Goal: Information Seeking & Learning: Learn about a topic

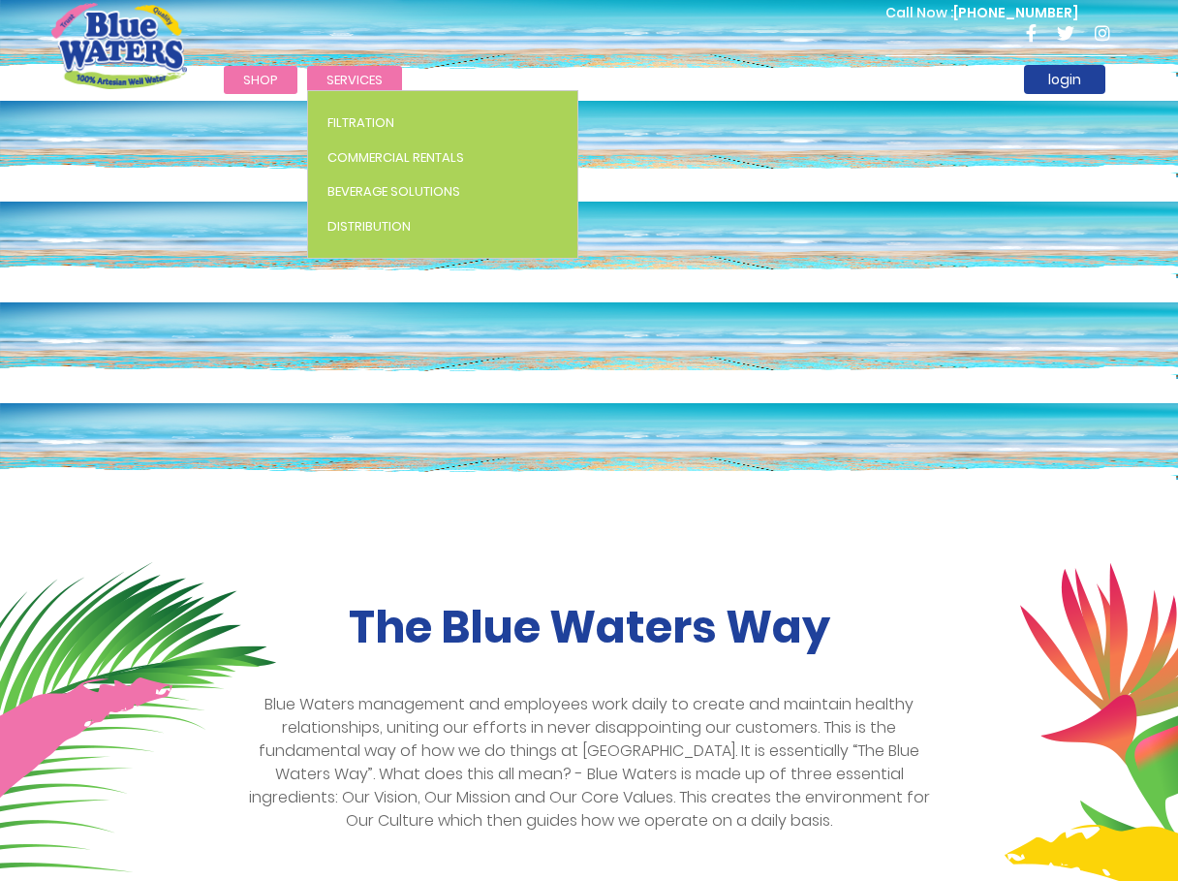
click at [360, 66] on link "Services" at bounding box center [354, 80] width 95 height 28
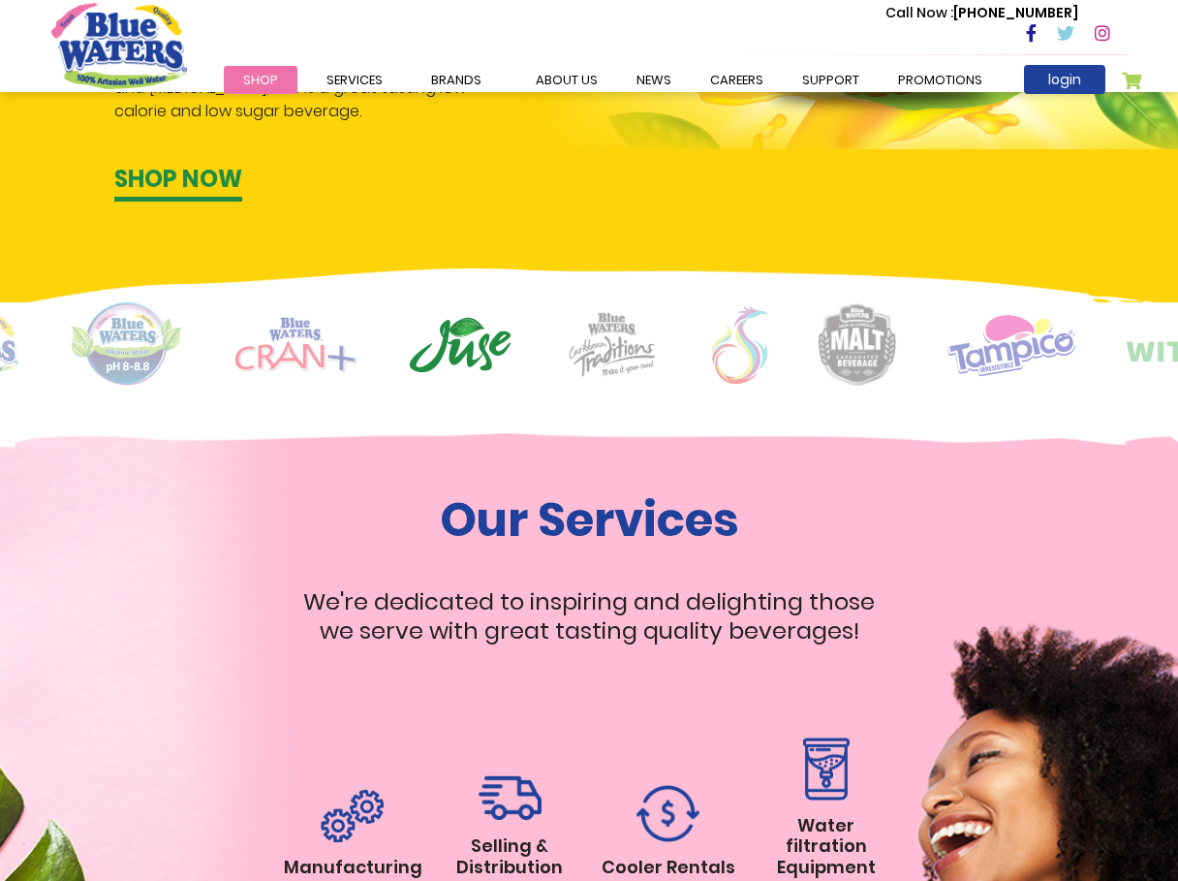
scroll to position [1453, 0]
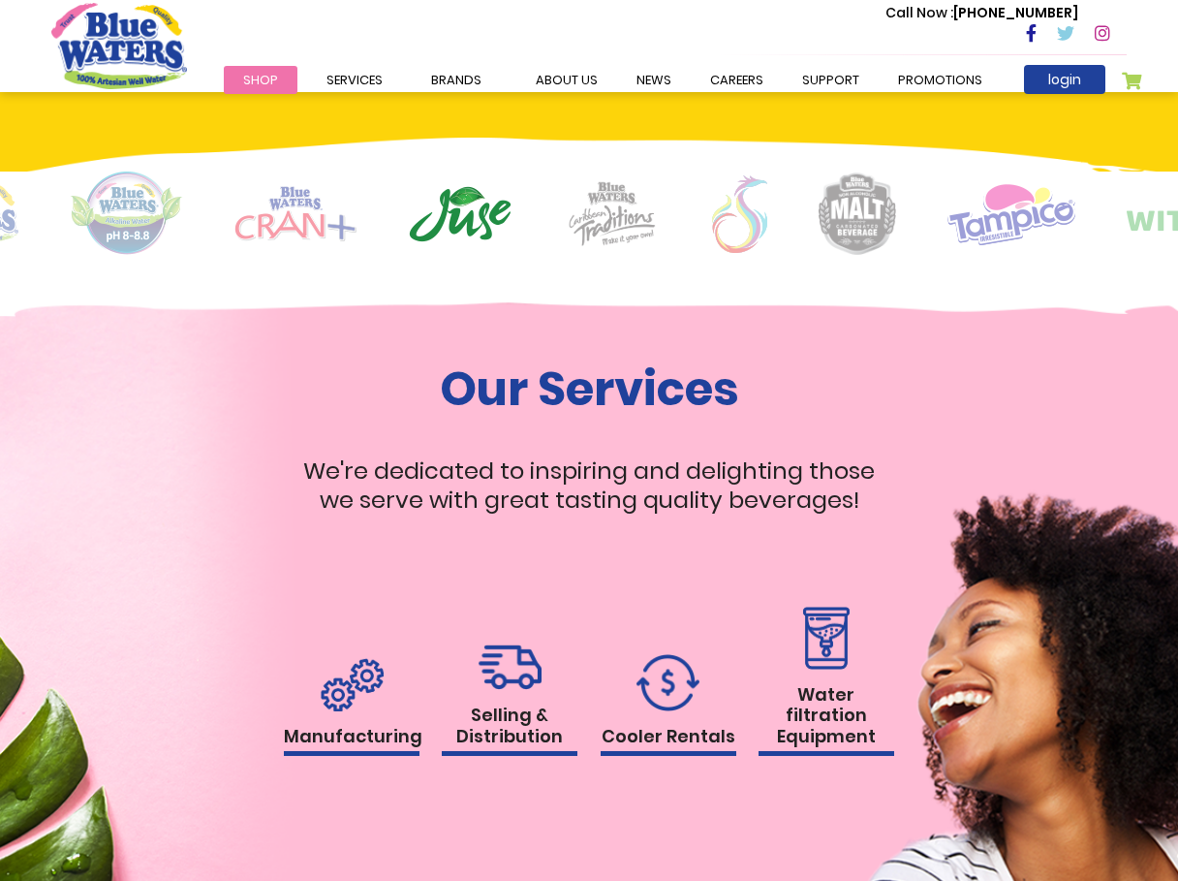
click at [500, 729] on h1 "Selling & Distribution" at bounding box center [510, 729] width 136 height 51
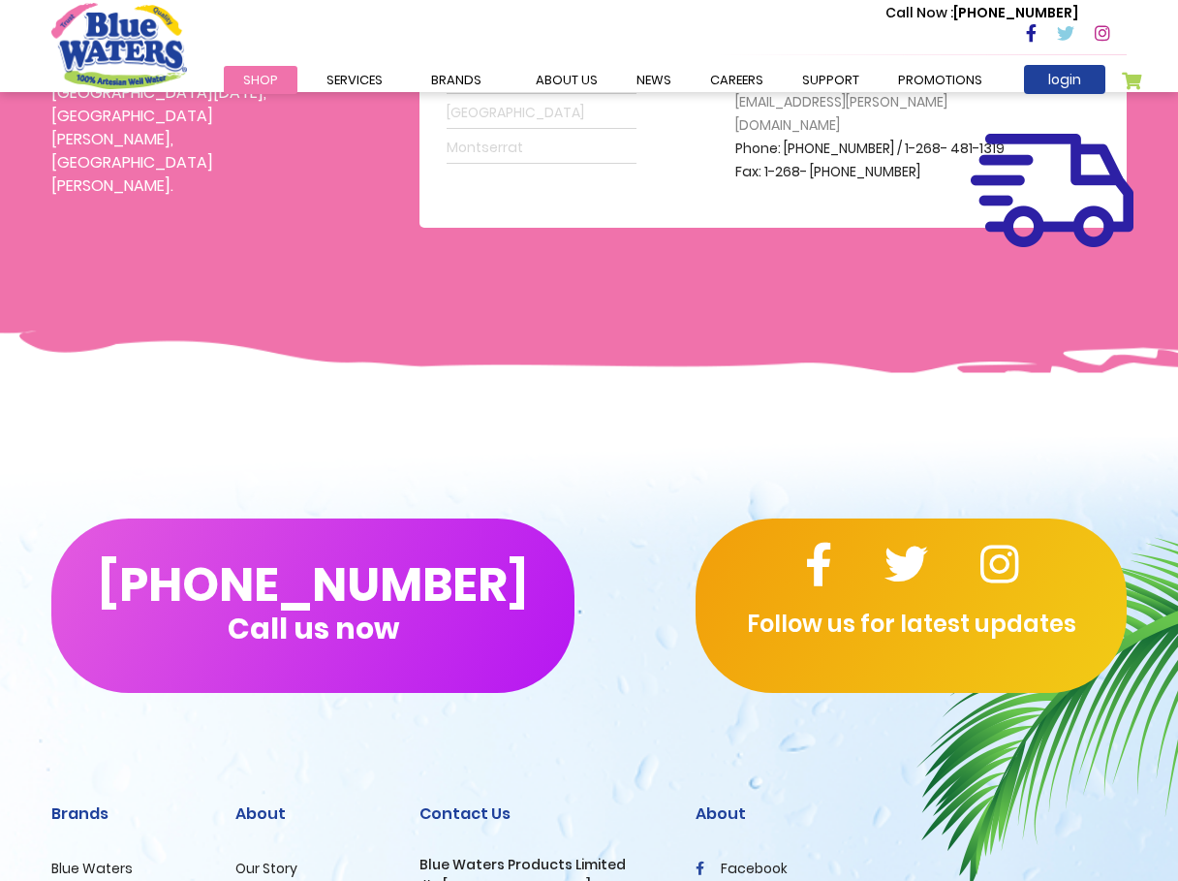
scroll to position [969, 0]
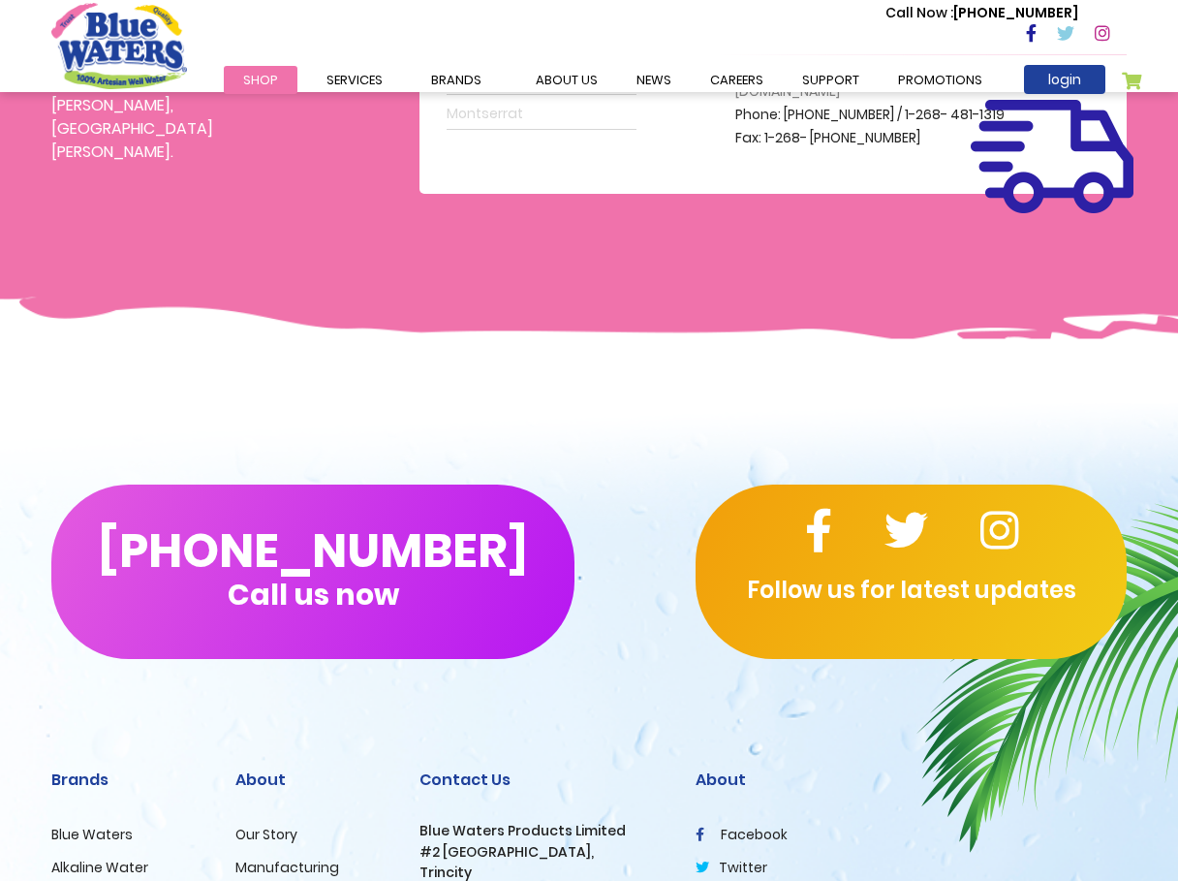
drag, startPoint x: 498, startPoint y: 416, endPoint x: 460, endPoint y: 369, distance: 59.9
click at [492, 409] on div "(868) 640-8824 Call us now Follow us for latest updates" at bounding box center [589, 571] width 1178 height 329
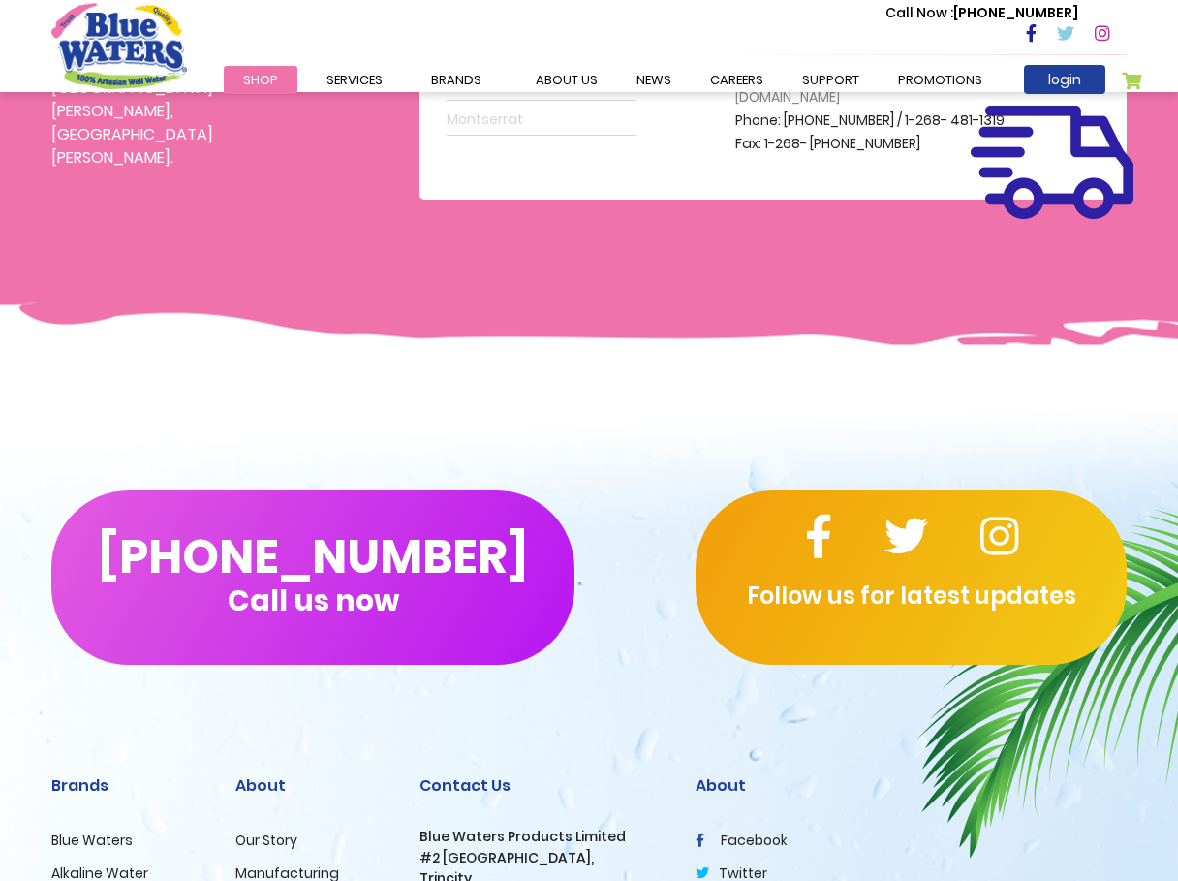
scroll to position [993, 0]
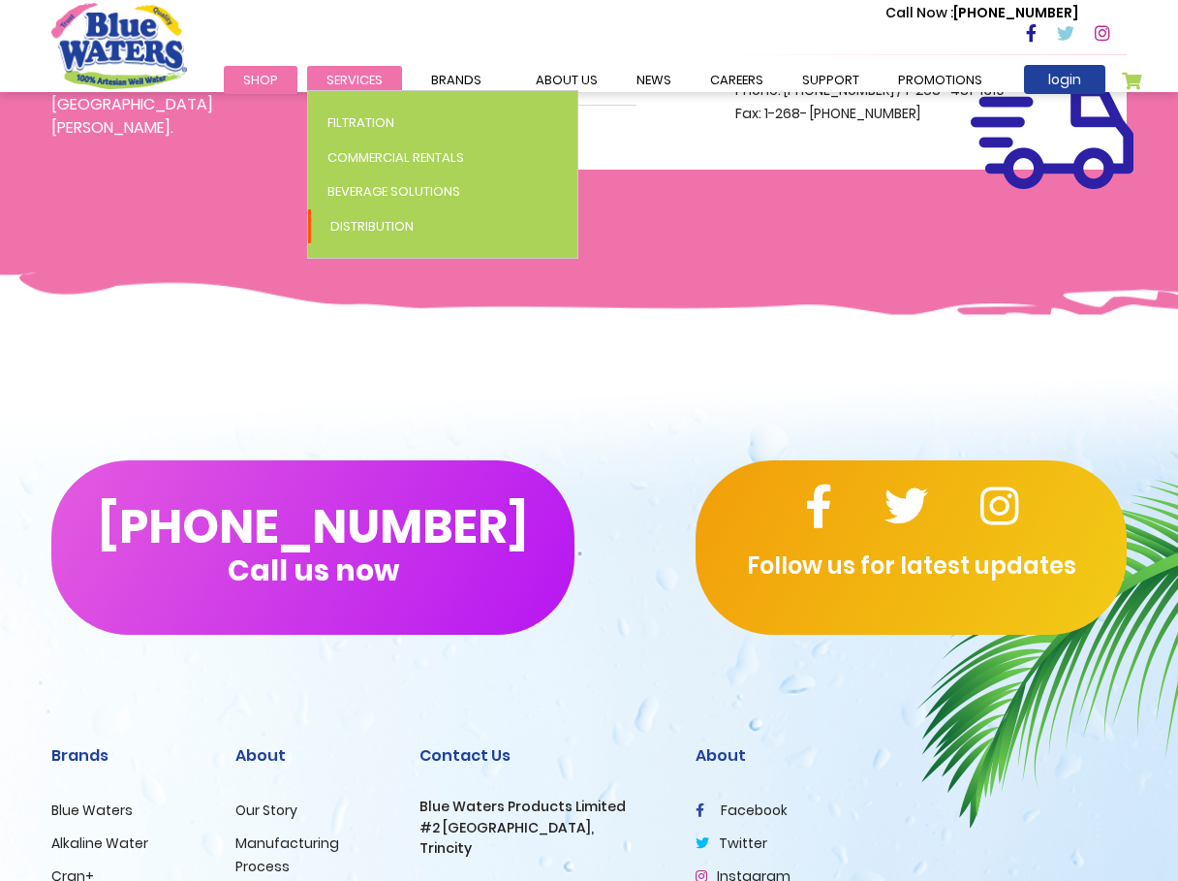
click at [340, 82] on span "Services" at bounding box center [354, 80] width 56 height 18
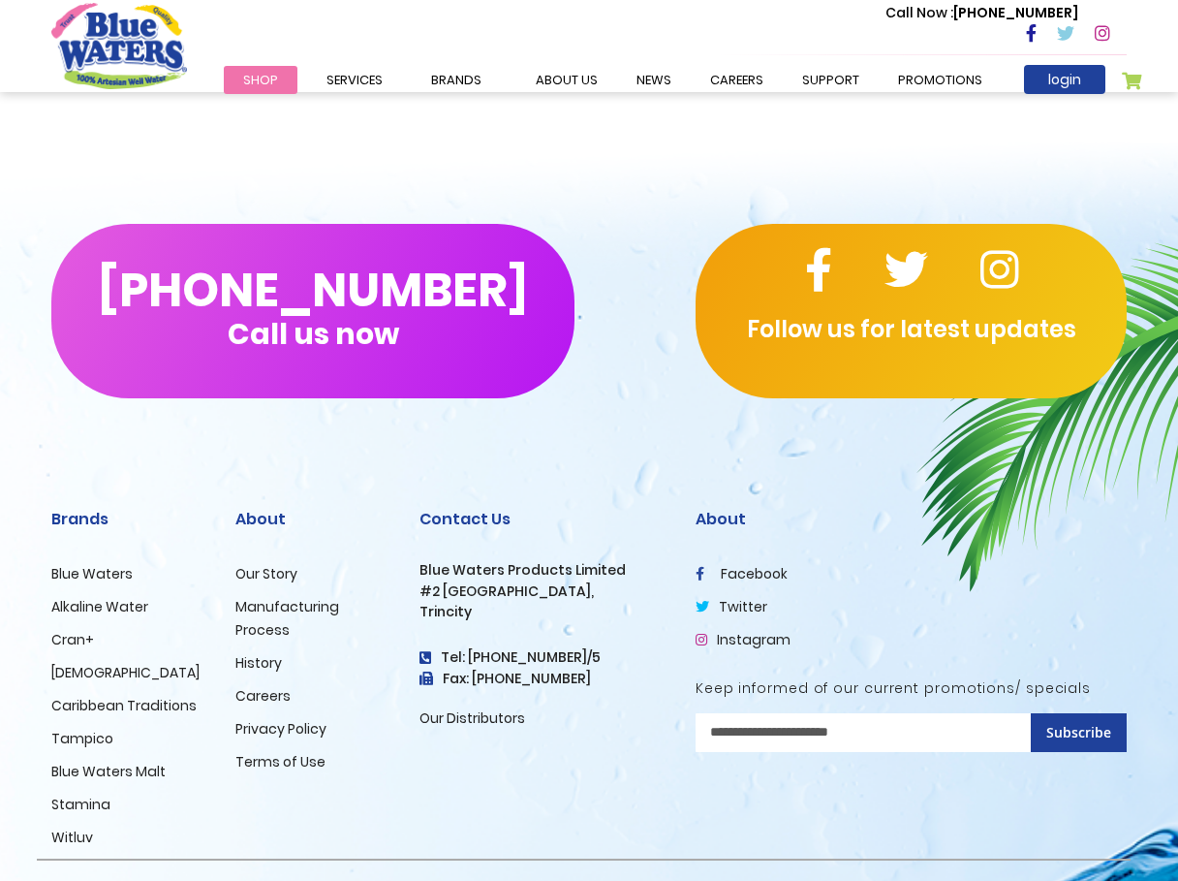
scroll to position [1247, 0]
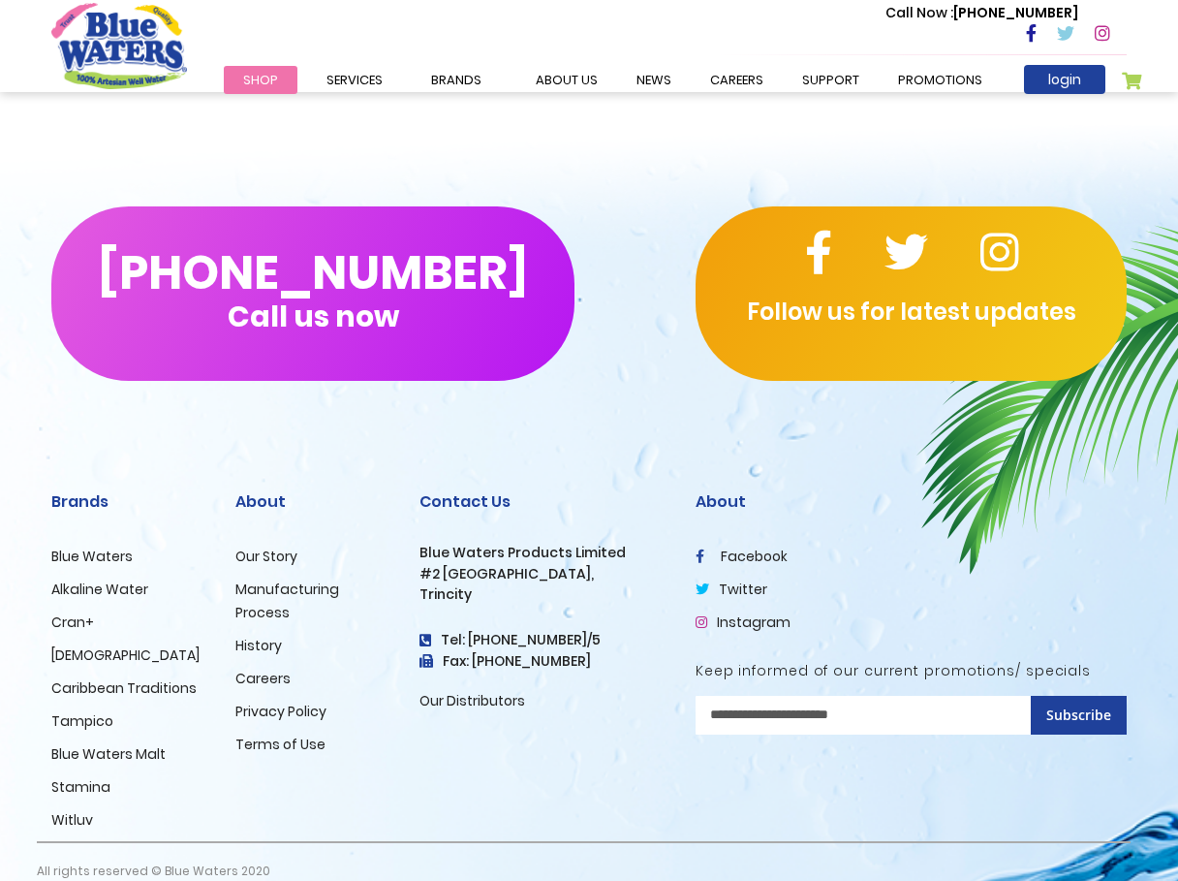
click at [309, 579] on link "Manufacturing Process" at bounding box center [287, 600] width 104 height 43
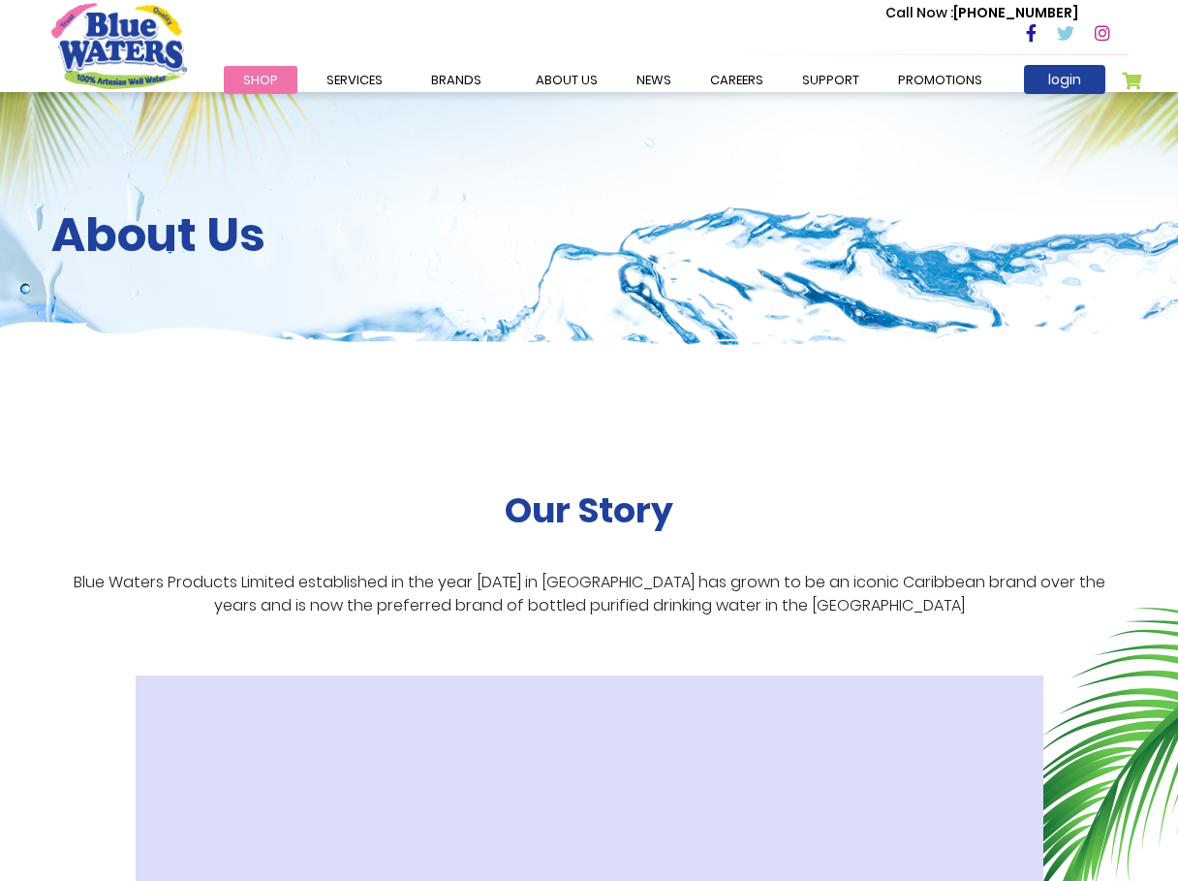
scroll to position [2224, 0]
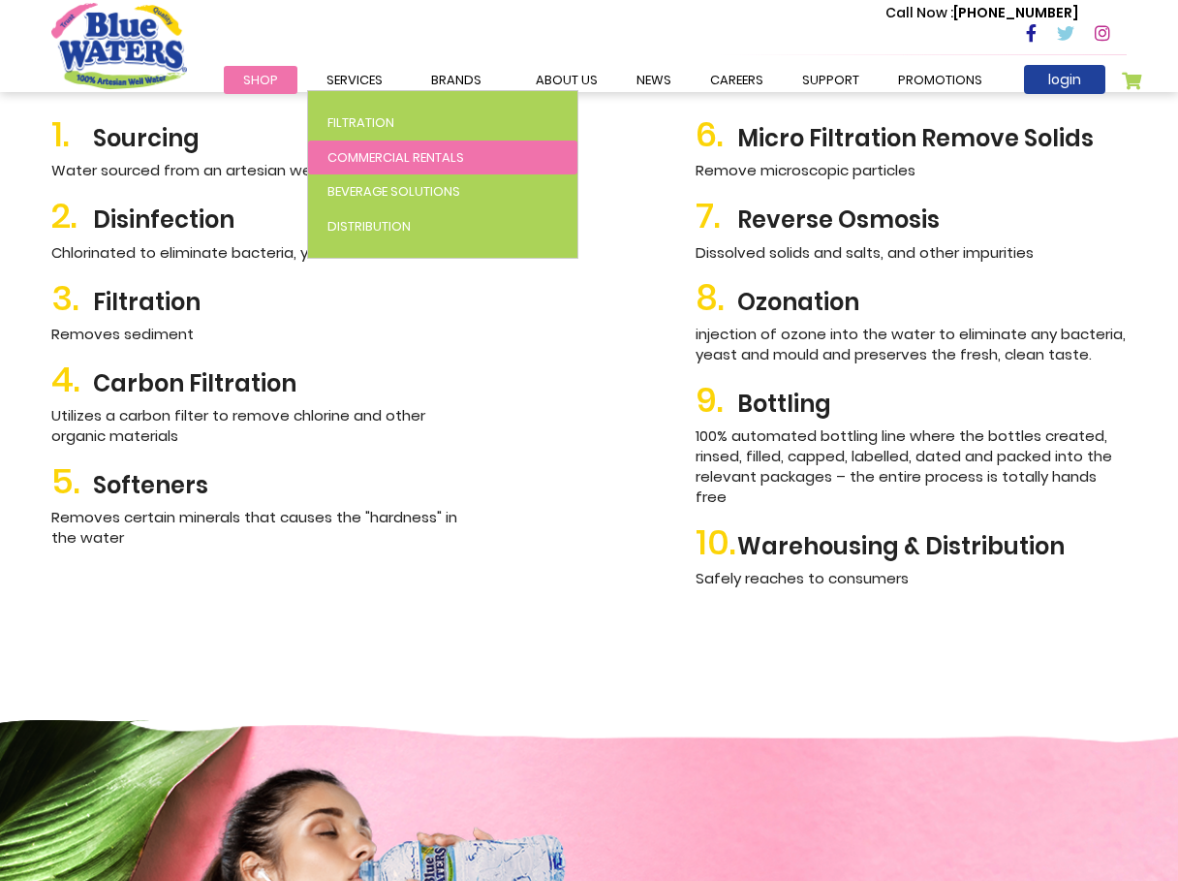
click at [376, 156] on span "Commercial Rentals" at bounding box center [395, 157] width 137 height 18
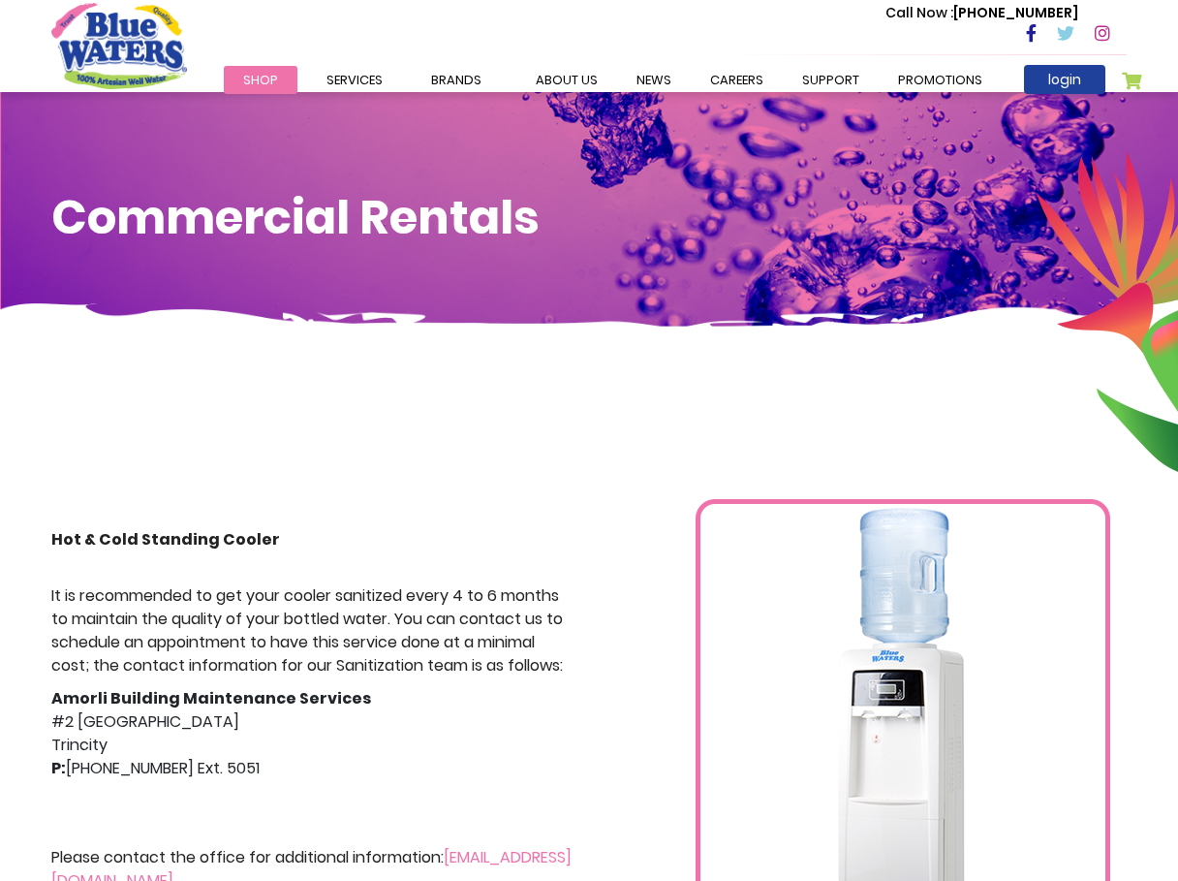
click at [828, 758] on img at bounding box center [902, 773] width 415 height 549
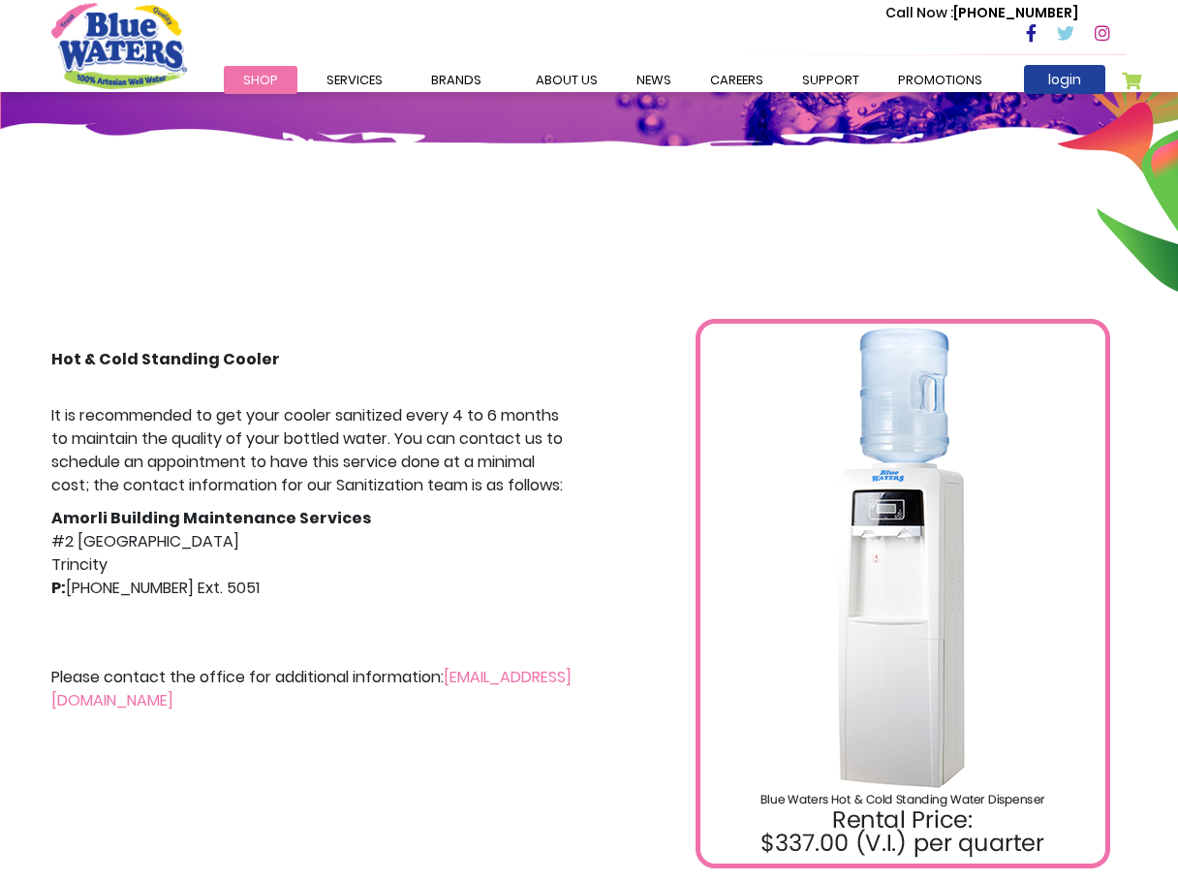
scroll to position [194, 0]
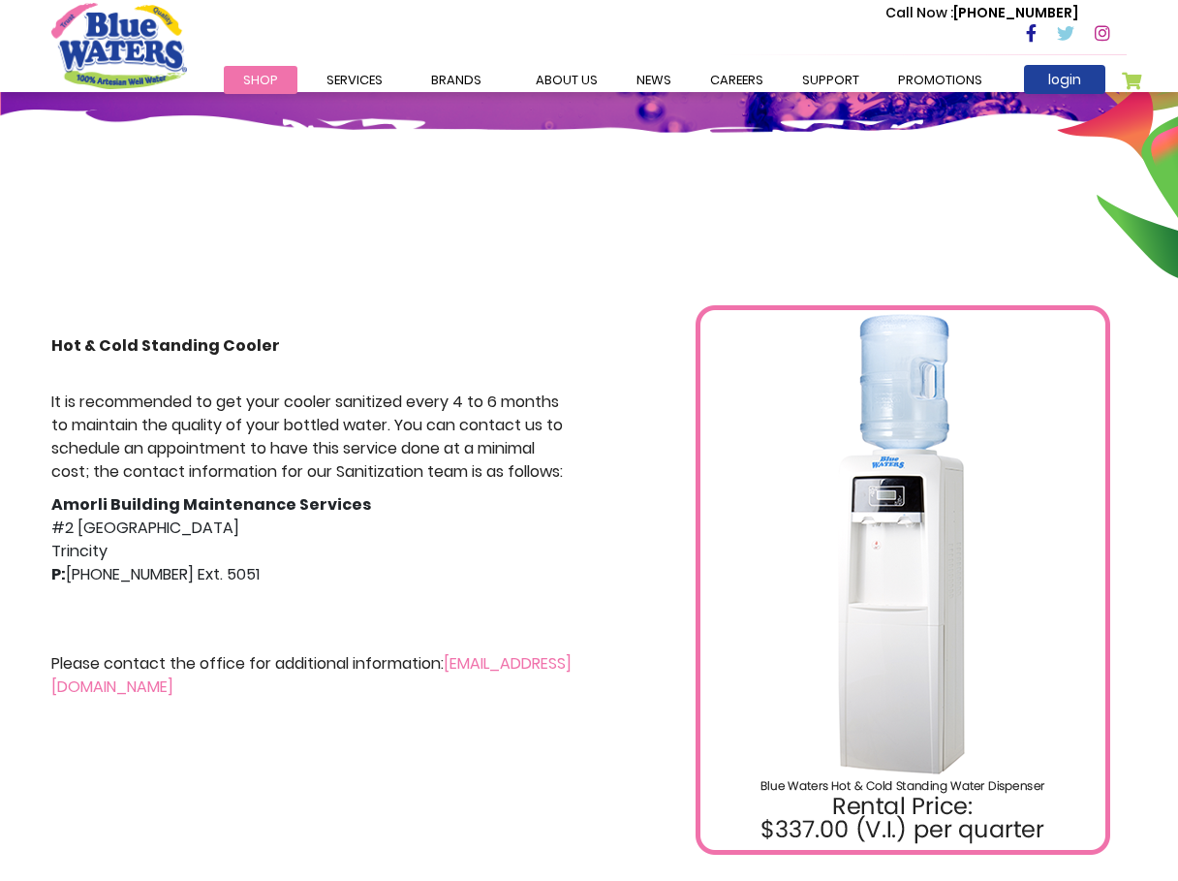
click at [387, 270] on div "Hot & Cold Standing Cooler It is recommended to get your cooler sanitized every…" at bounding box center [589, 538] width 1178 height 699
